Goal: Task Accomplishment & Management: Manage account settings

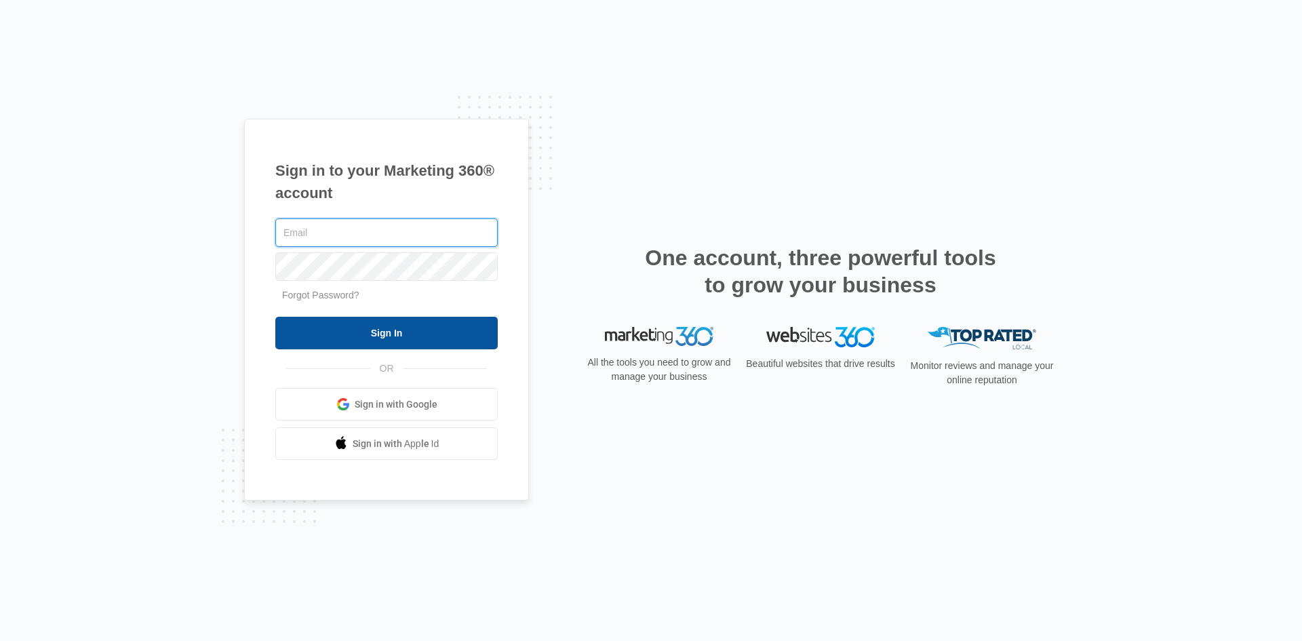
type input "judy@sonomalavender.com"
click at [403, 323] on input "Sign In" at bounding box center [386, 333] width 222 height 33
